Goal: Check status: Check status

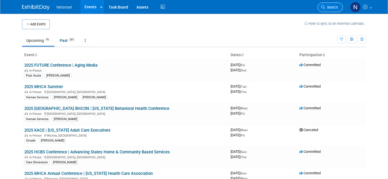
click at [335, 6] on span "Search" at bounding box center [331, 7] width 13 height 4
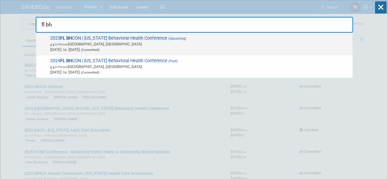
type input "fl bh"
click at [134, 44] on span "In-Person [GEOGRAPHIC_DATA], [GEOGRAPHIC_DATA]" at bounding box center [200, 44] width 300 height 6
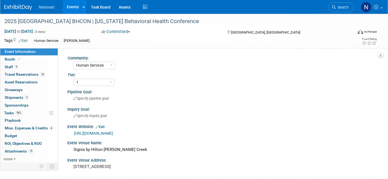
select select "Human Services"
select select "1"
select select "Yes"
click at [27, 97] on span "3" at bounding box center [27, 98] width 4 height 4
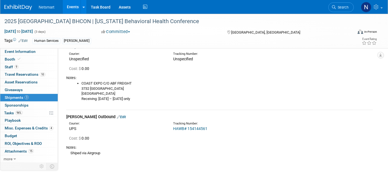
scroll to position [67, 0]
click at [187, 127] on link "HAWB# 154144561" at bounding box center [190, 128] width 34 height 4
drag, startPoint x: 215, startPoint y: 130, endPoint x: 173, endPoint y: 127, distance: 41.8
click at [173, 127] on div "HAWB# 154144561" at bounding box center [234, 129] width 122 height 6
copy link "HAWB# 154144561"
